Goal: Navigation & Orientation: Find specific page/section

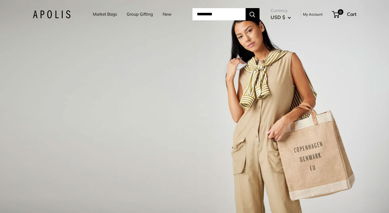
click at [105, 14] on link "Market Bags" at bounding box center [105, 14] width 24 height 8
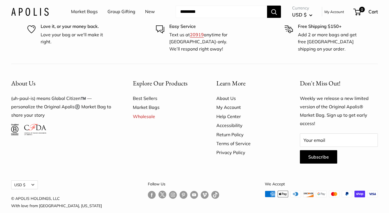
scroll to position [3224, 0]
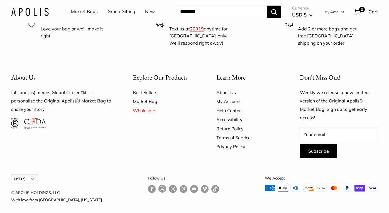
scroll to position [188, 0]
